Goal: Book appointment/travel/reservation

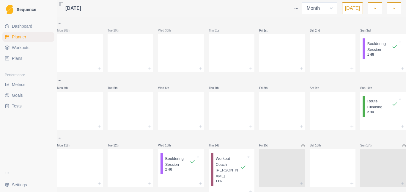
select select "month"
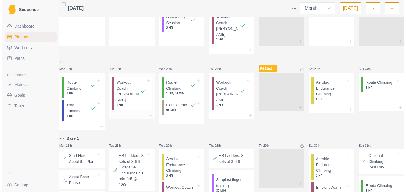
scroll to position [178, 0]
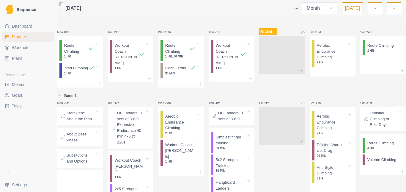
click at [227, 89] on div "Mon 28th Tue 29th Wed 30th Thu 31st Fri 1st Sat 2nd Sun 3rd Bouldering Session …" at bounding box center [231, 64] width 349 height 446
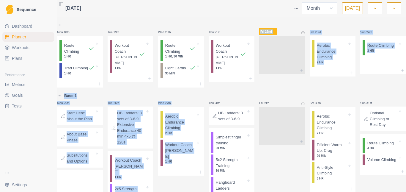
click at [212, 91] on div "Mon 28th Tue 29th Wed 30th Thu 31st Fri 1st Sat 2nd Sun 3rd Bouldering Session …" at bounding box center [231, 64] width 349 height 446
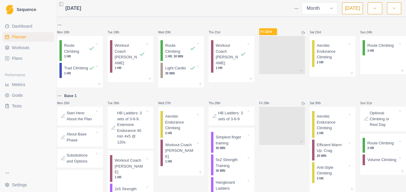
click at [235, 82] on div "Thu 21st Workout Coach [PERSON_NAME] 1 HR" at bounding box center [232, 54] width 46 height 66
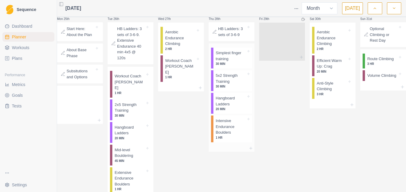
scroll to position [287, 0]
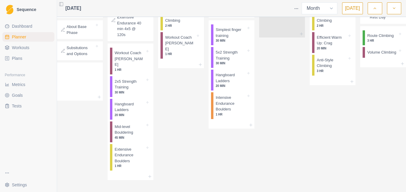
drag, startPoint x: 397, startPoint y: 10, endPoint x: 387, endPoint y: 20, distance: 14.3
click at [397, 9] on button "button" at bounding box center [394, 8] width 14 height 12
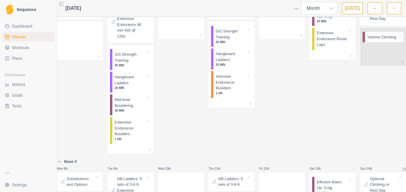
scroll to position [0, 0]
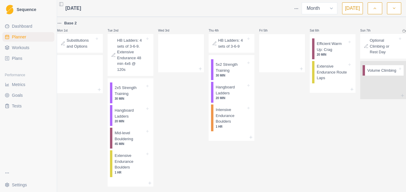
click at [79, 46] on p "Substitutions and Options" at bounding box center [81, 43] width 28 height 12
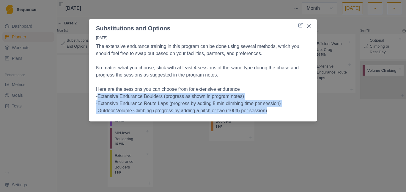
drag, startPoint x: 98, startPoint y: 96, endPoint x: 286, endPoint y: 113, distance: 189.2
click at [286, 113] on p "The extensive endurance training in this program can be done using several meth…" at bounding box center [203, 78] width 214 height 71
click at [309, 26] on icon "Close" at bounding box center [309, 26] width 4 height 4
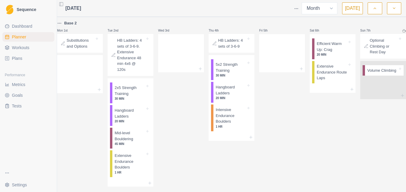
click at [376, 10] on icon "button" at bounding box center [375, 8] width 4 height 6
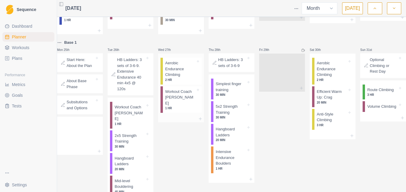
scroll to position [268, 0]
